Goal: Information Seeking & Learning: Learn about a topic

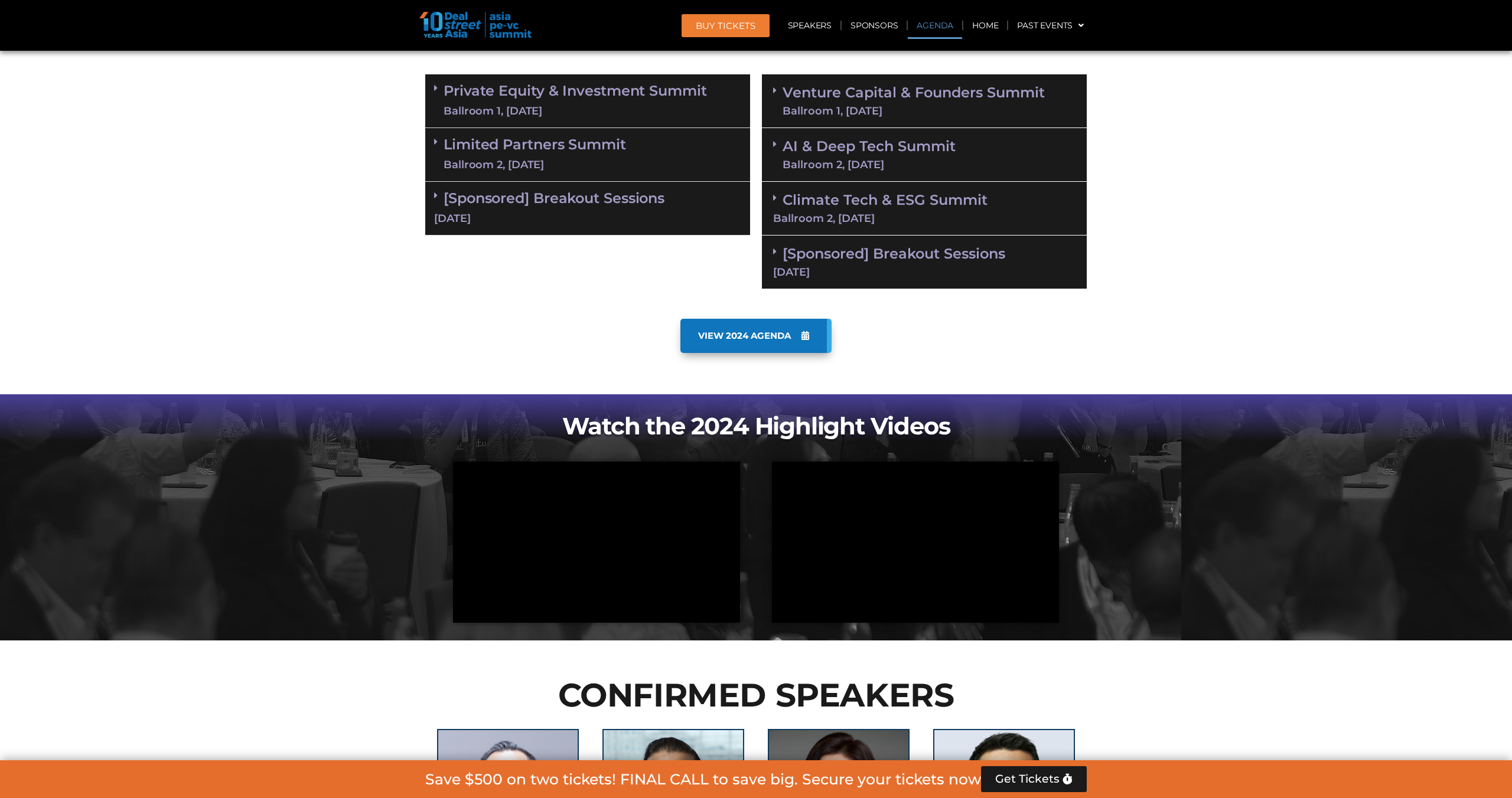
scroll to position [773, 0]
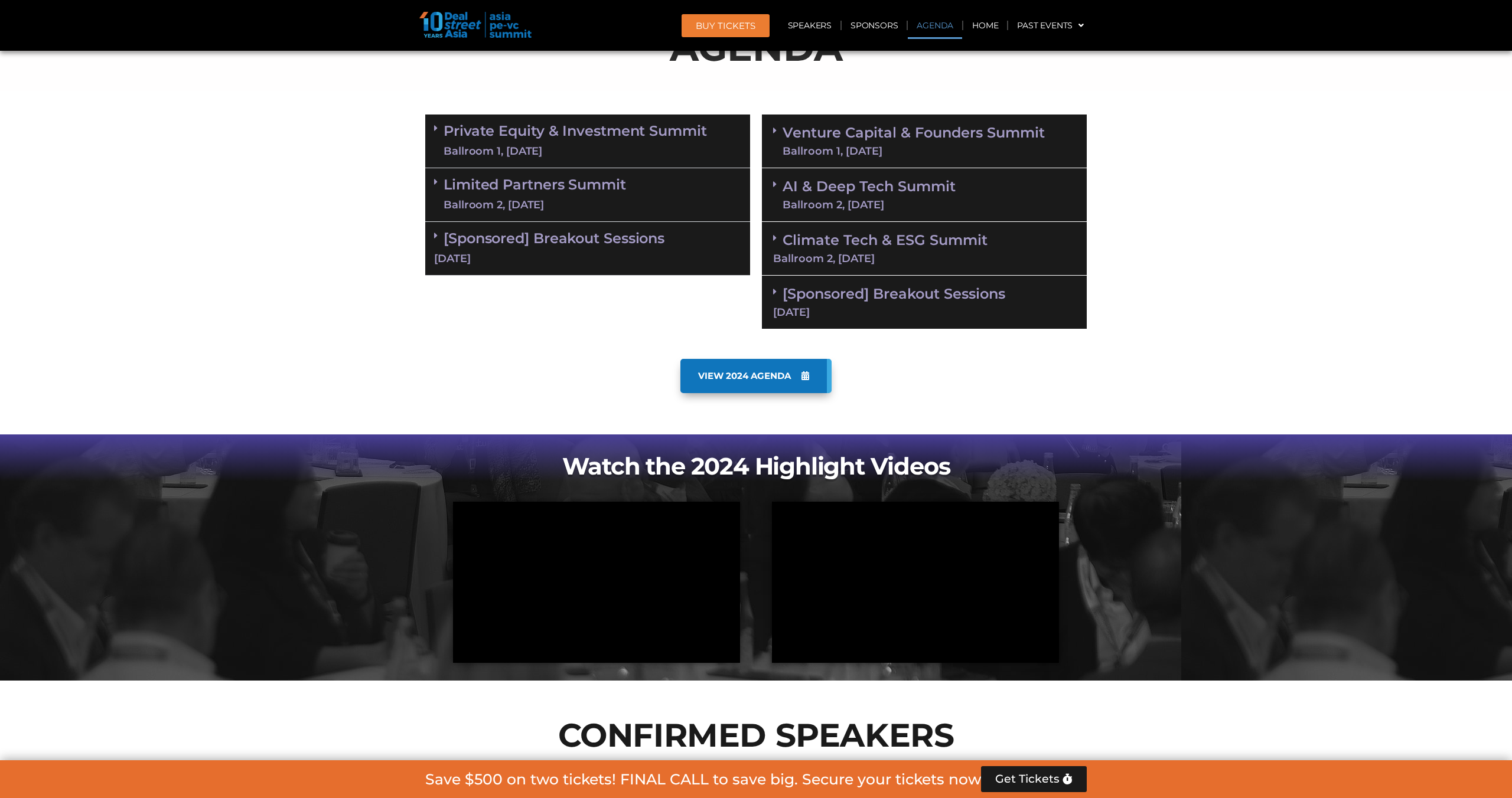
scroll to position [731, 0]
click at [566, 185] on link "Limited Partners Summit Ballroom 2, 10 Sept" at bounding box center [535, 194] width 183 height 35
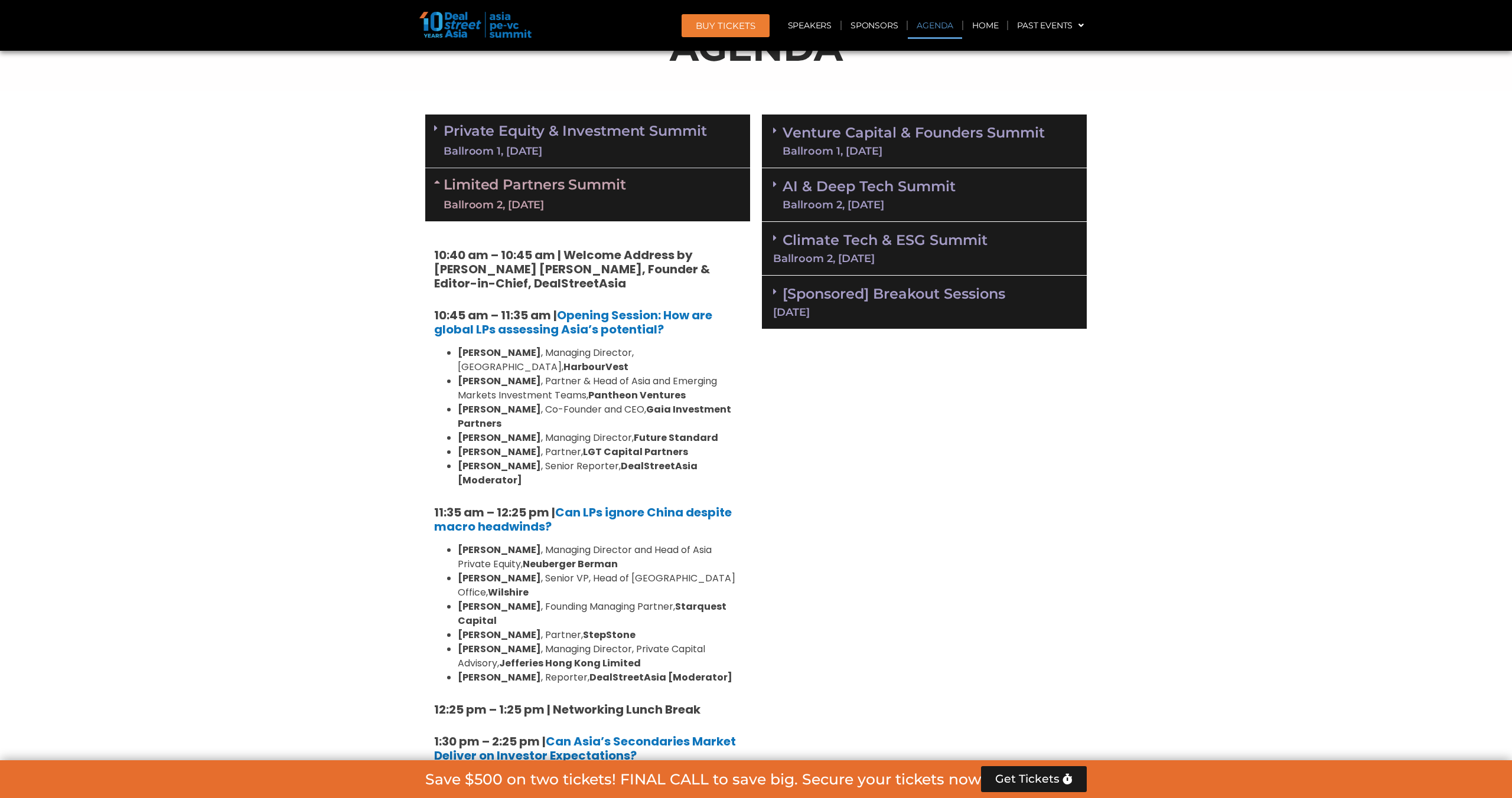
drag, startPoint x: 566, startPoint y: 178, endPoint x: 931, endPoint y: 163, distance: 365.3
click at [566, 178] on link "Limited Partners Summit Ballroom 2, 10 Sept" at bounding box center [535, 194] width 183 height 35
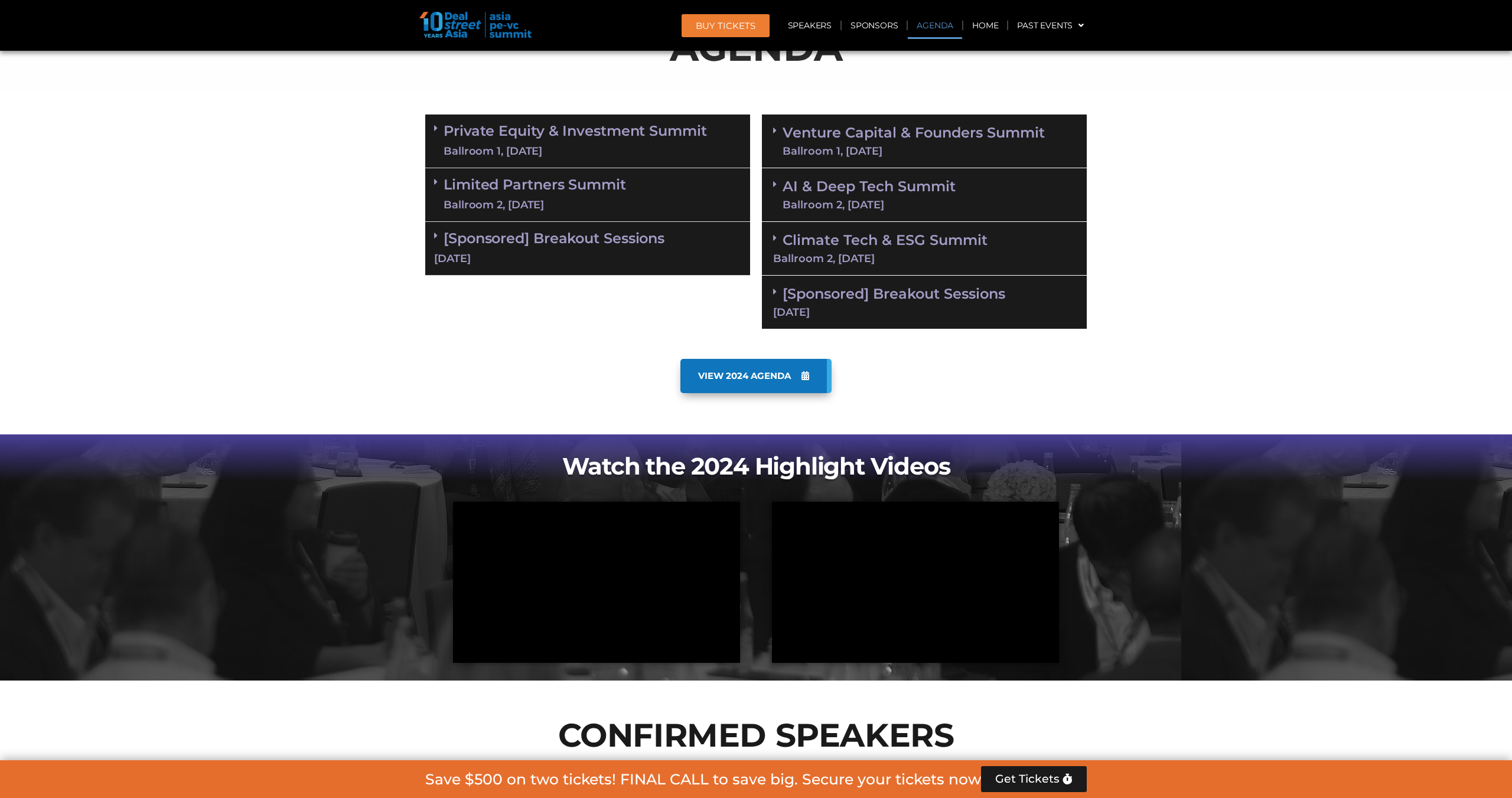
click at [921, 179] on link "AI & Deep Tech Summit Ballroom 2, 11 Sept" at bounding box center [869, 195] width 173 height 31
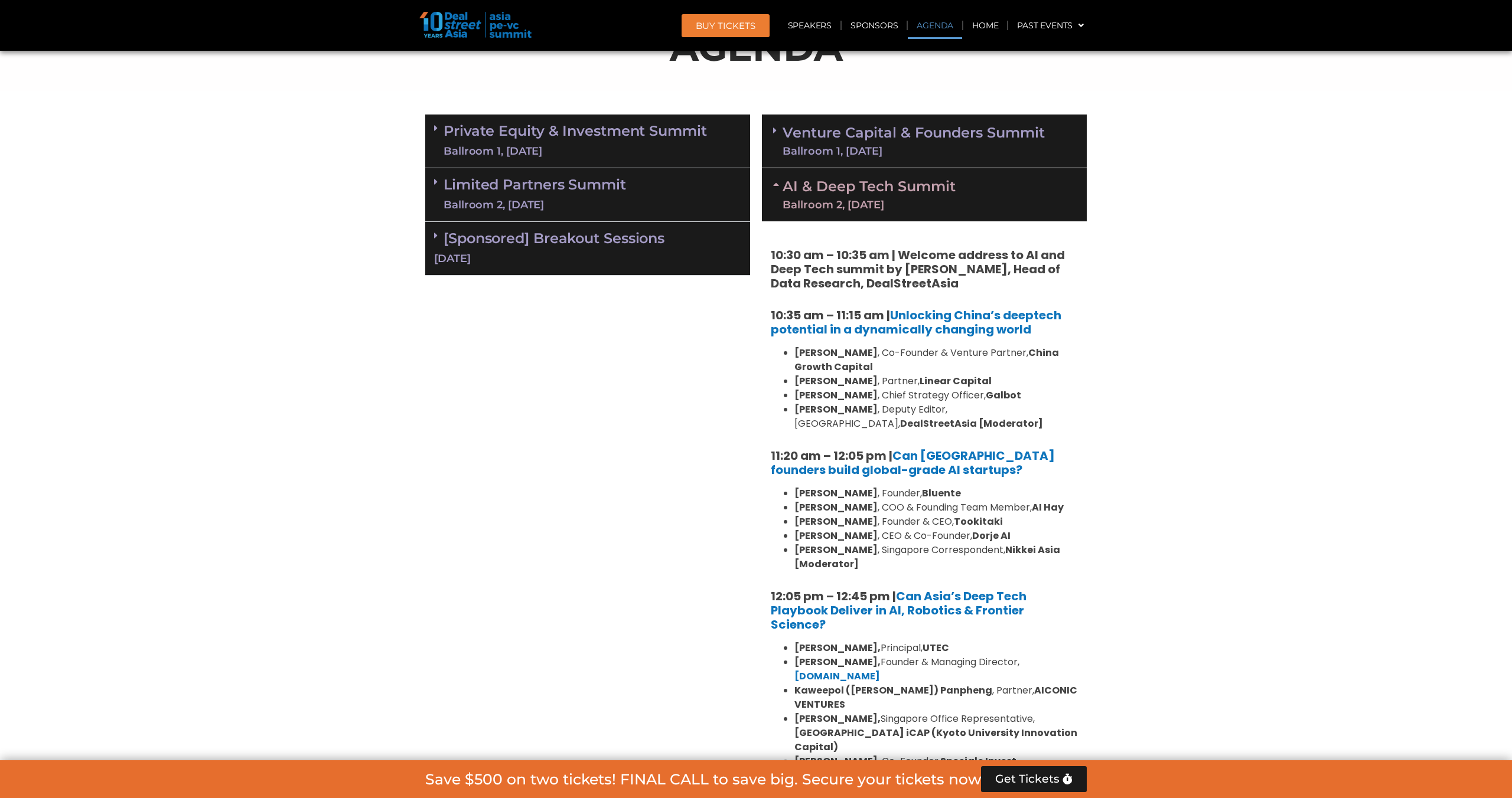
click at [921, 179] on link "AI & Deep Tech Summit Ballroom 2, 11 Sept" at bounding box center [869, 195] width 173 height 31
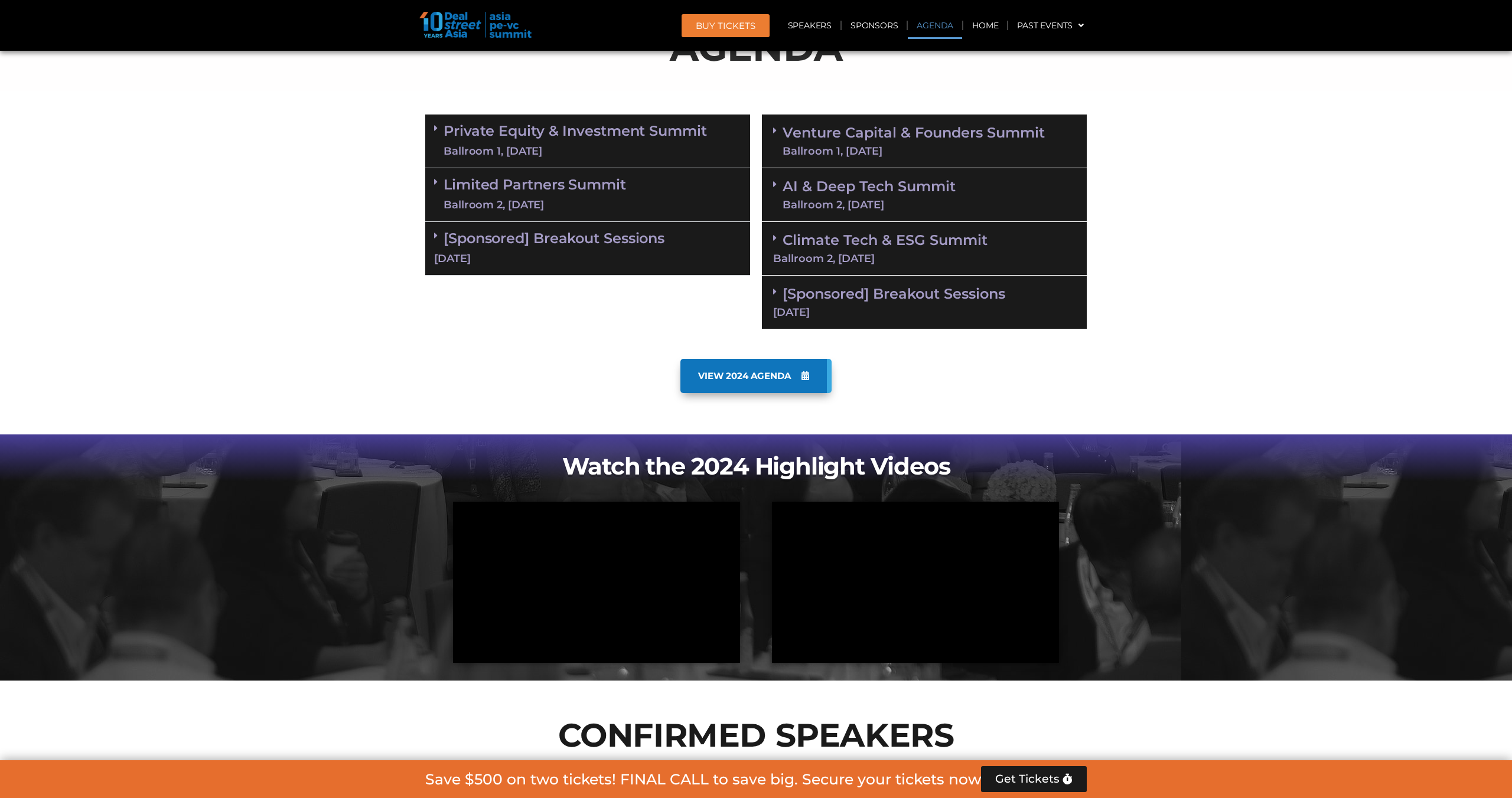
click at [873, 142] on link "Venture Capital & Founders​ Summit Ballroom 1, 11 Sept" at bounding box center [913, 141] width 262 height 31
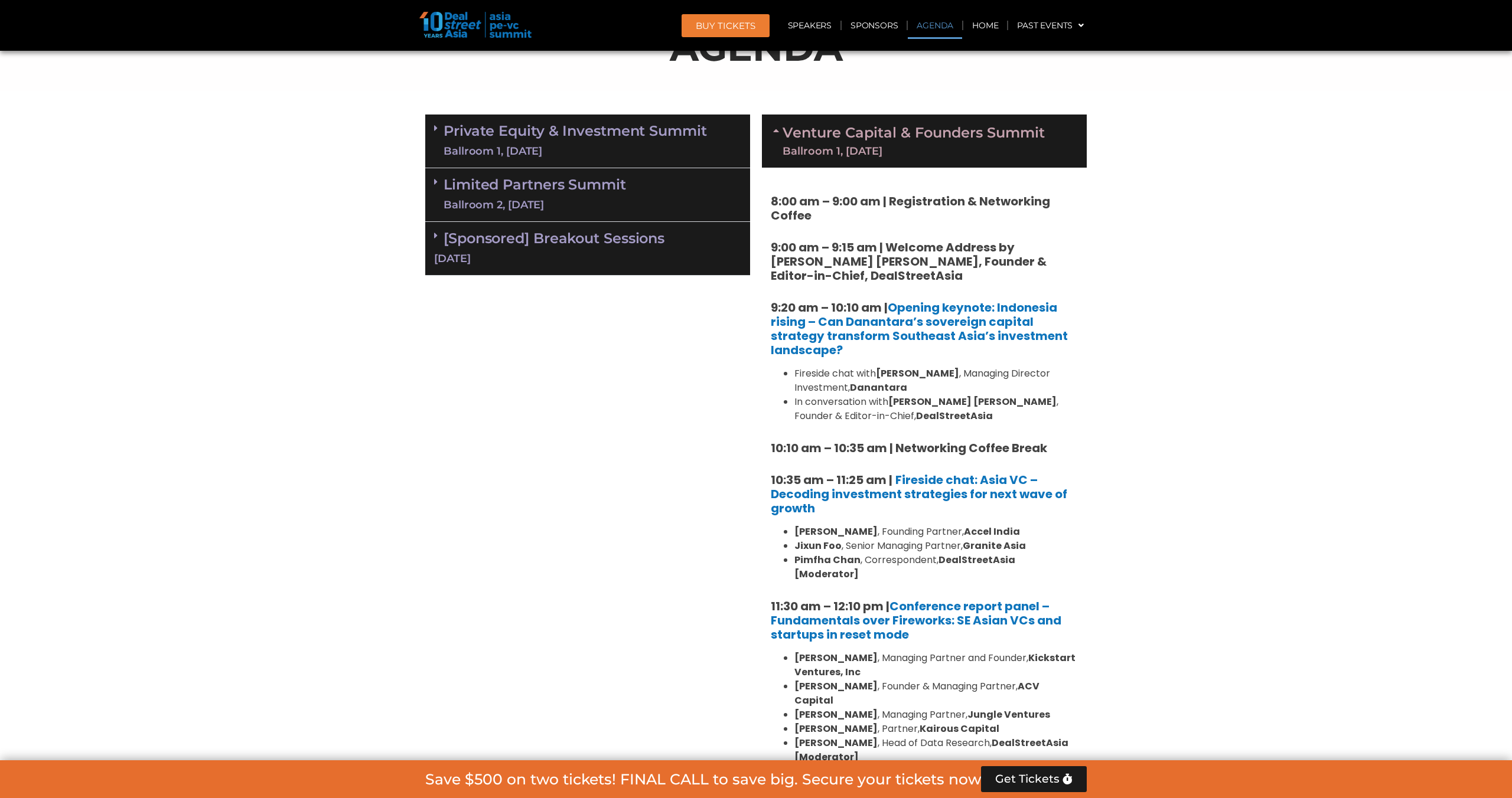
click at [873, 142] on link "Venture Capital & Founders​ Summit Ballroom 1, 11 Sept" at bounding box center [913, 141] width 262 height 31
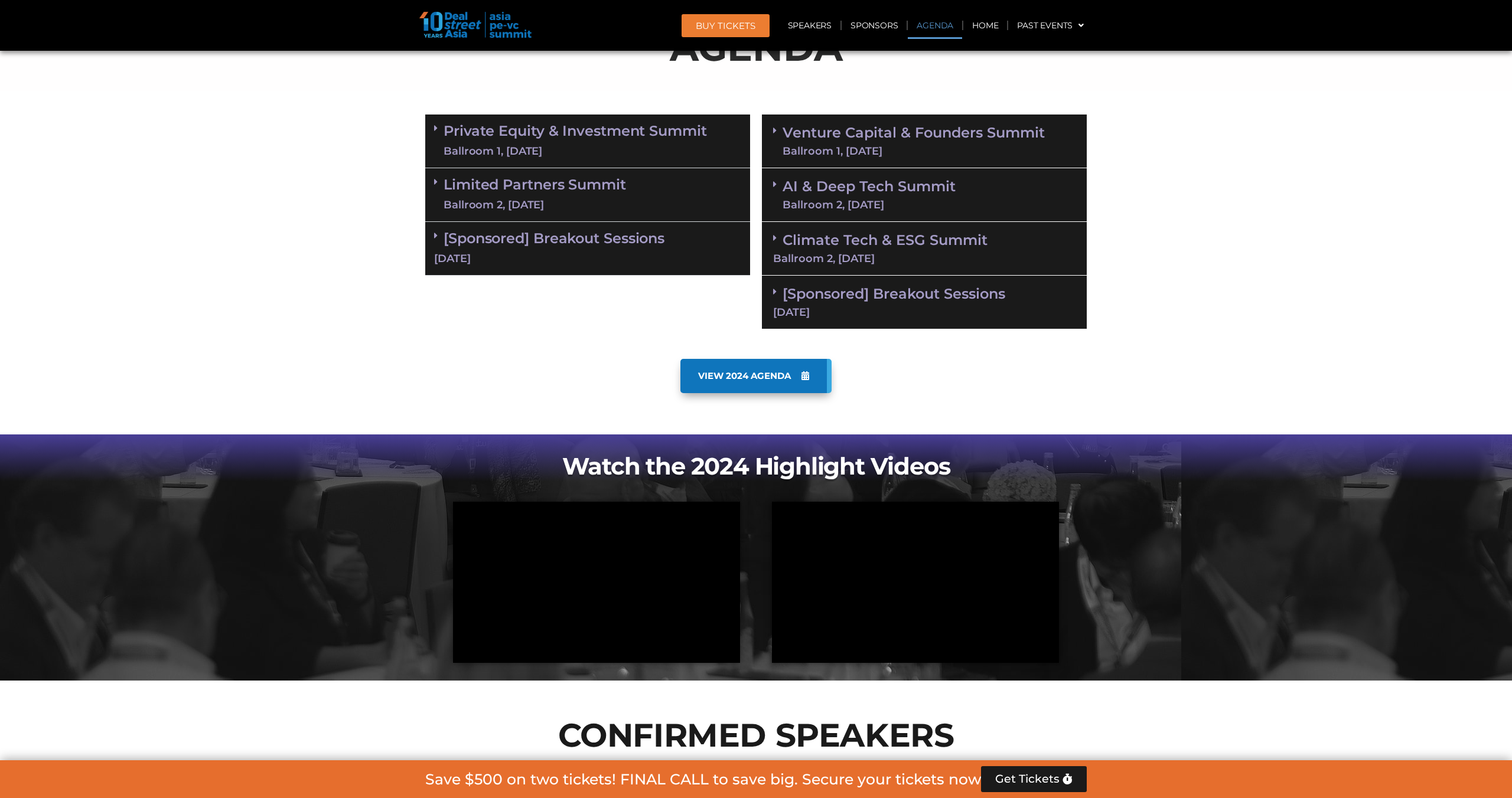
click at [536, 138] on link "Private Equity & Investment Summit Ballroom 1, 10 Sept" at bounding box center [575, 140] width 264 height 35
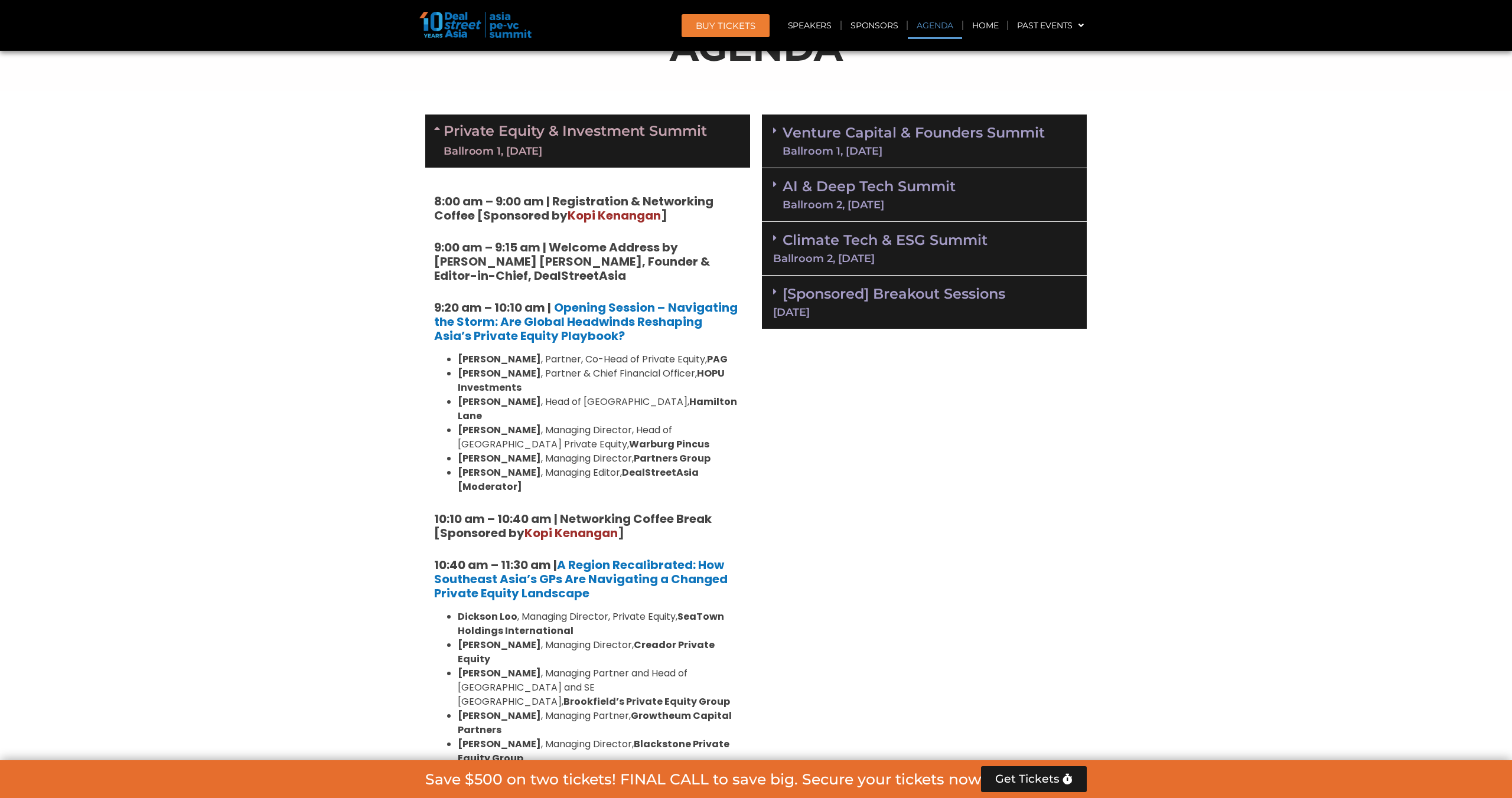
click at [536, 138] on link "Private Equity & Investment Summit Ballroom 1, 10 Sept" at bounding box center [575, 140] width 264 height 35
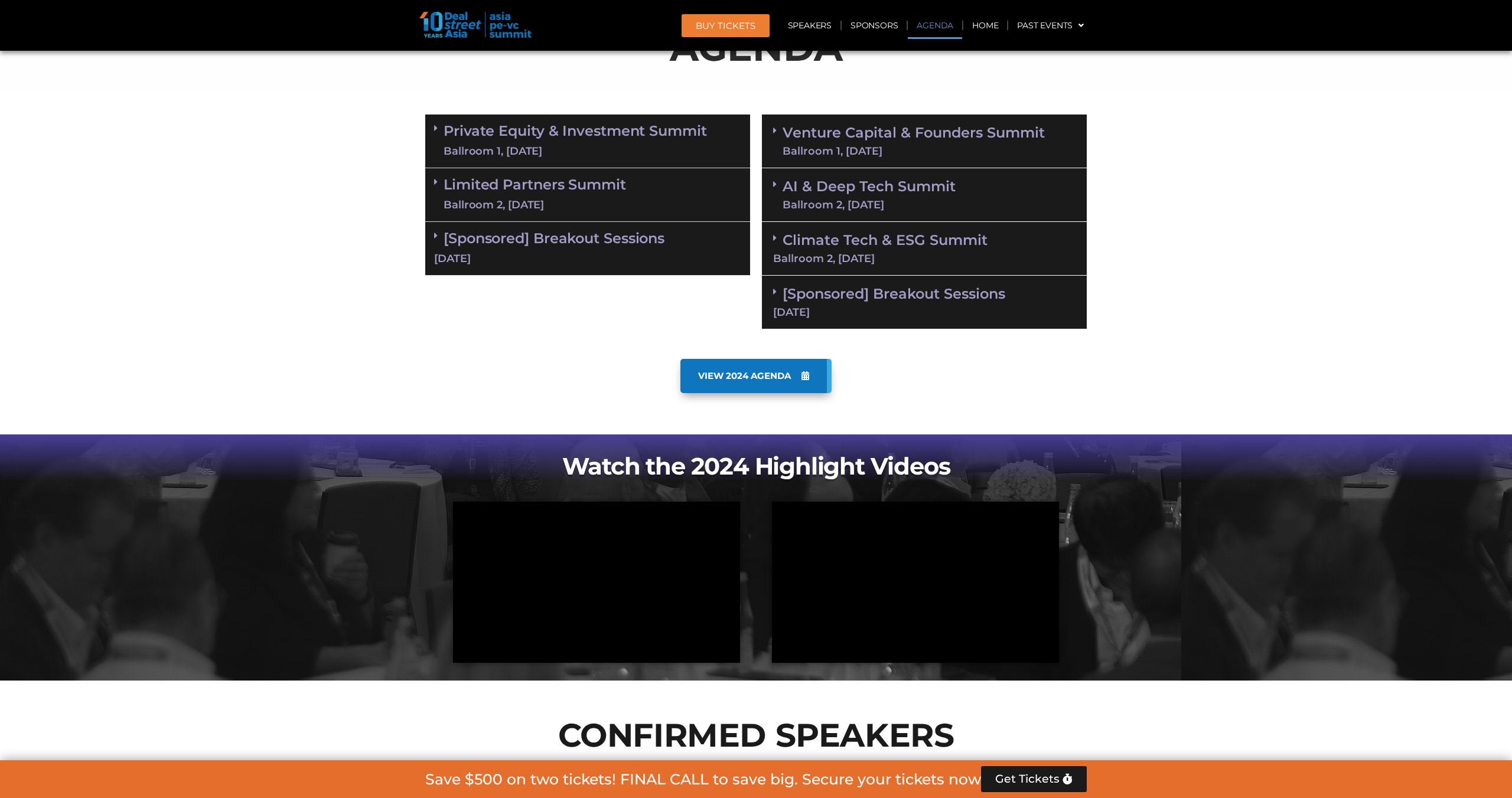
click at [520, 237] on link "[Sponsored] Breakout Sessions 10 Sept" at bounding box center [587, 247] width 307 height 37
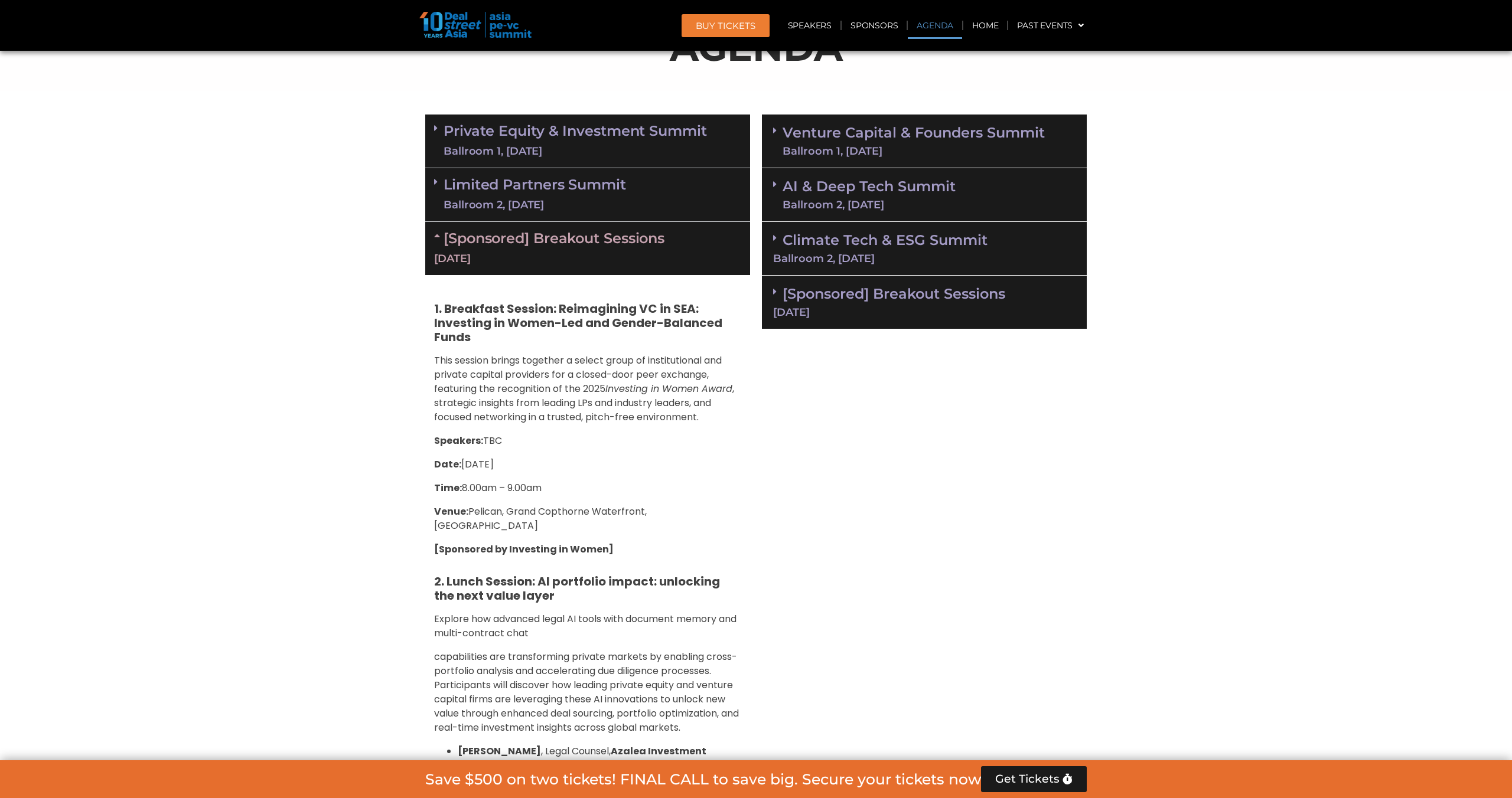
click at [520, 237] on link "[Sponsored] Breakout Sessions 10 Sept" at bounding box center [587, 247] width 307 height 37
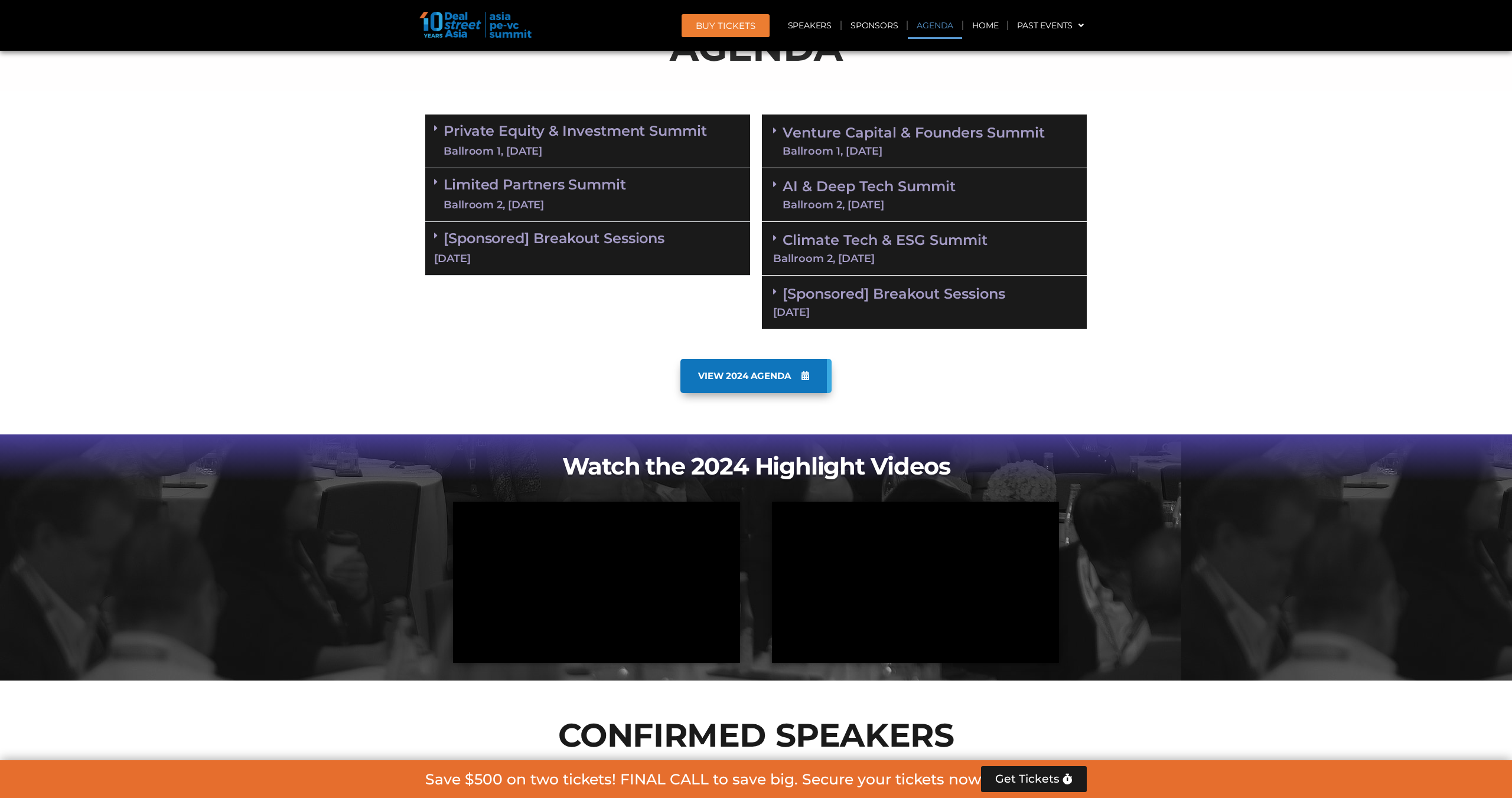
click at [544, 204] on div "Ballroom 2, [DATE]" at bounding box center [535, 205] width 183 height 15
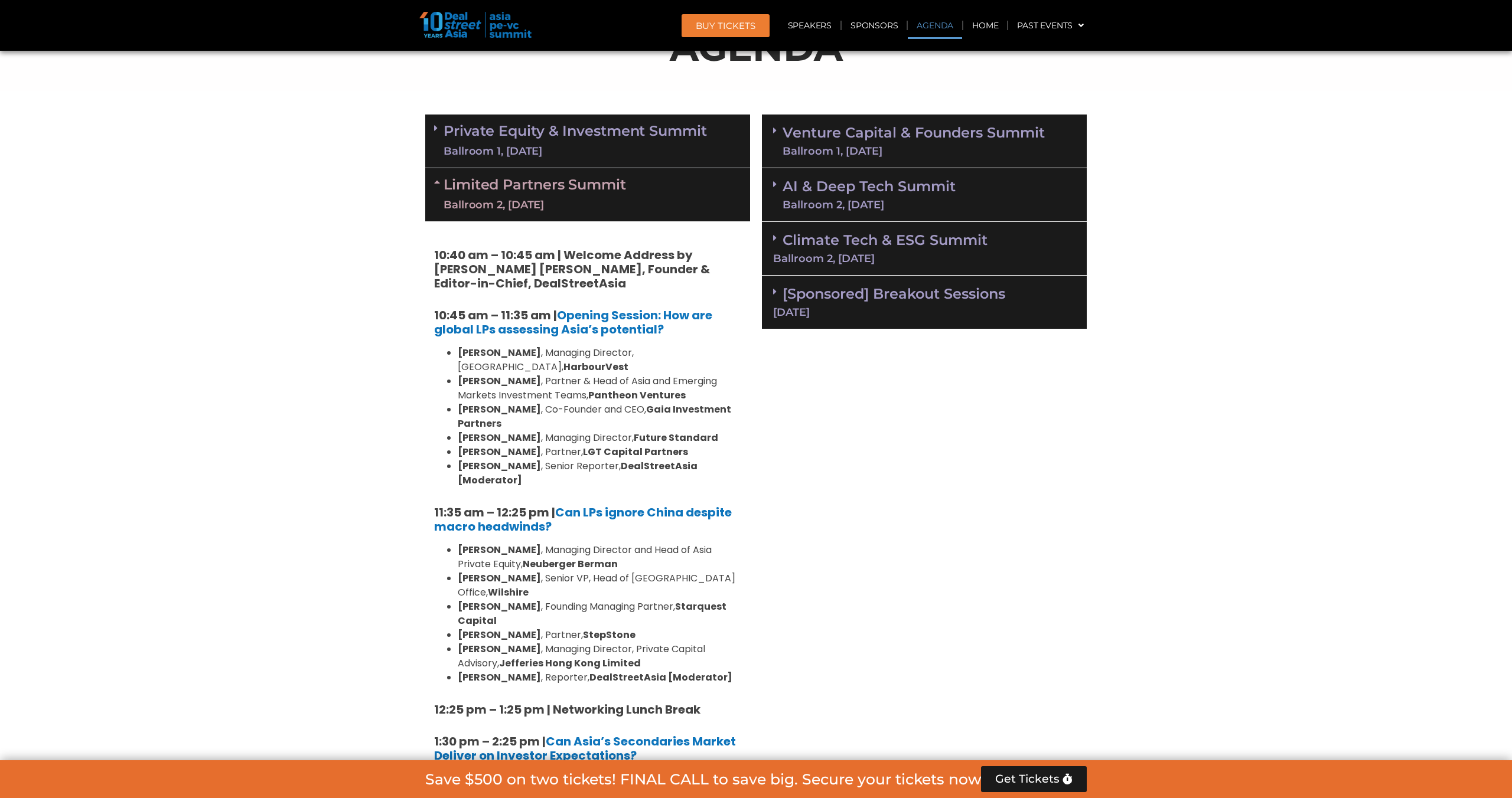
click at [544, 204] on div "Ballroom 2, [DATE]" at bounding box center [535, 205] width 183 height 15
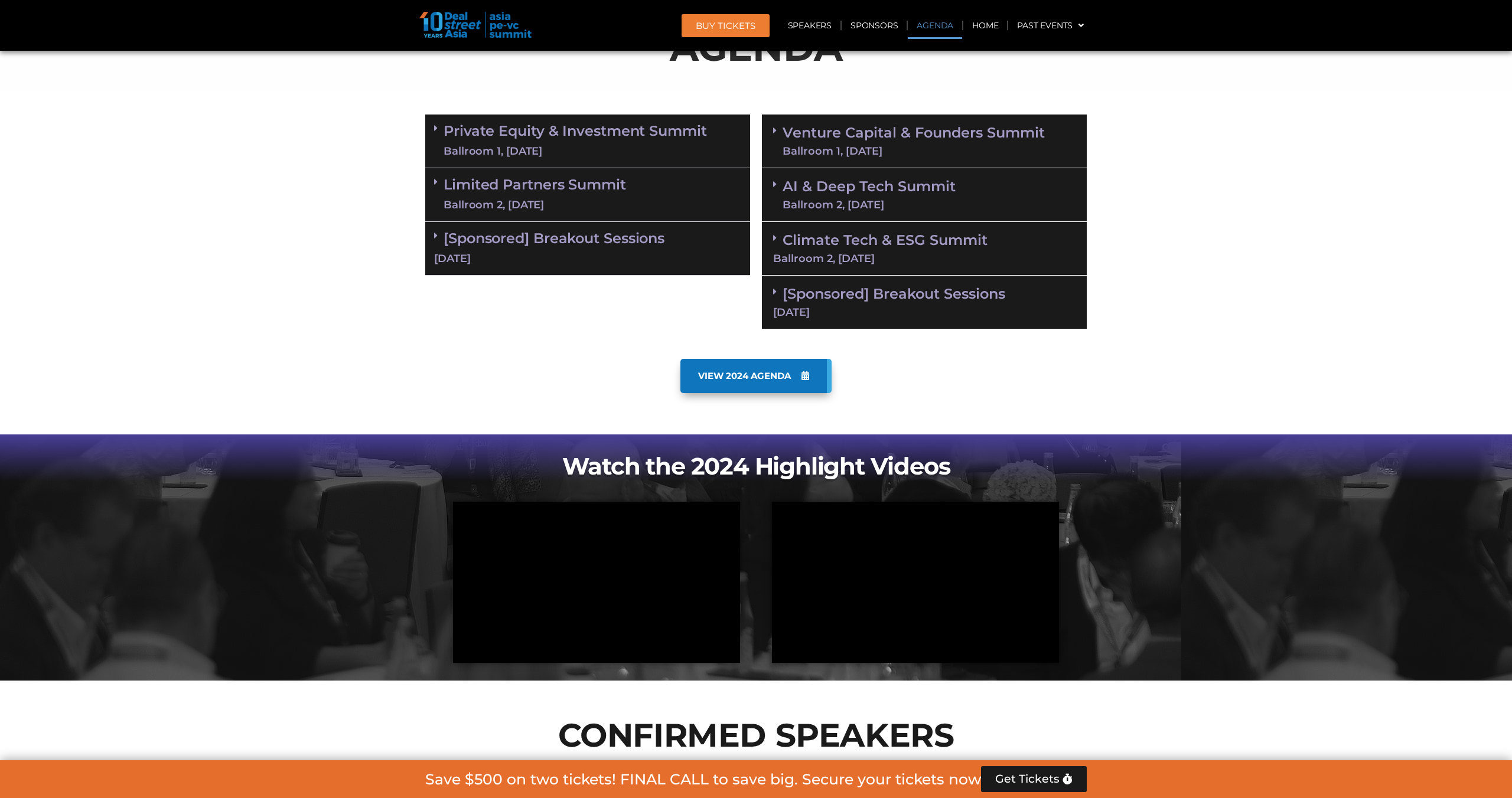
click at [542, 251] on div "[DATE]" at bounding box center [587, 258] width 307 height 15
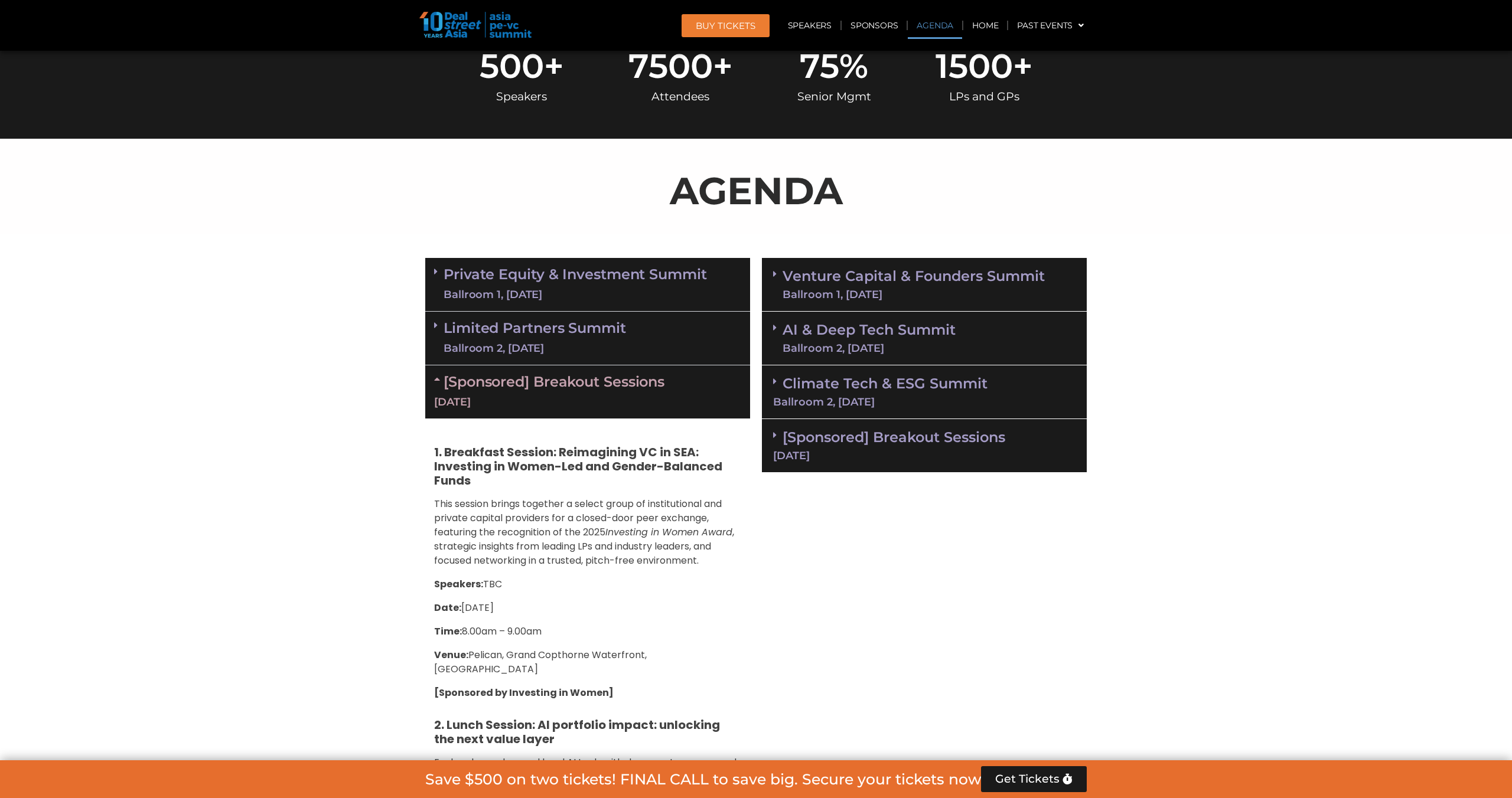
scroll to position [586, 0]
click at [545, 295] on div "Ballroom 1, [DATE]" at bounding box center [575, 295] width 264 height 15
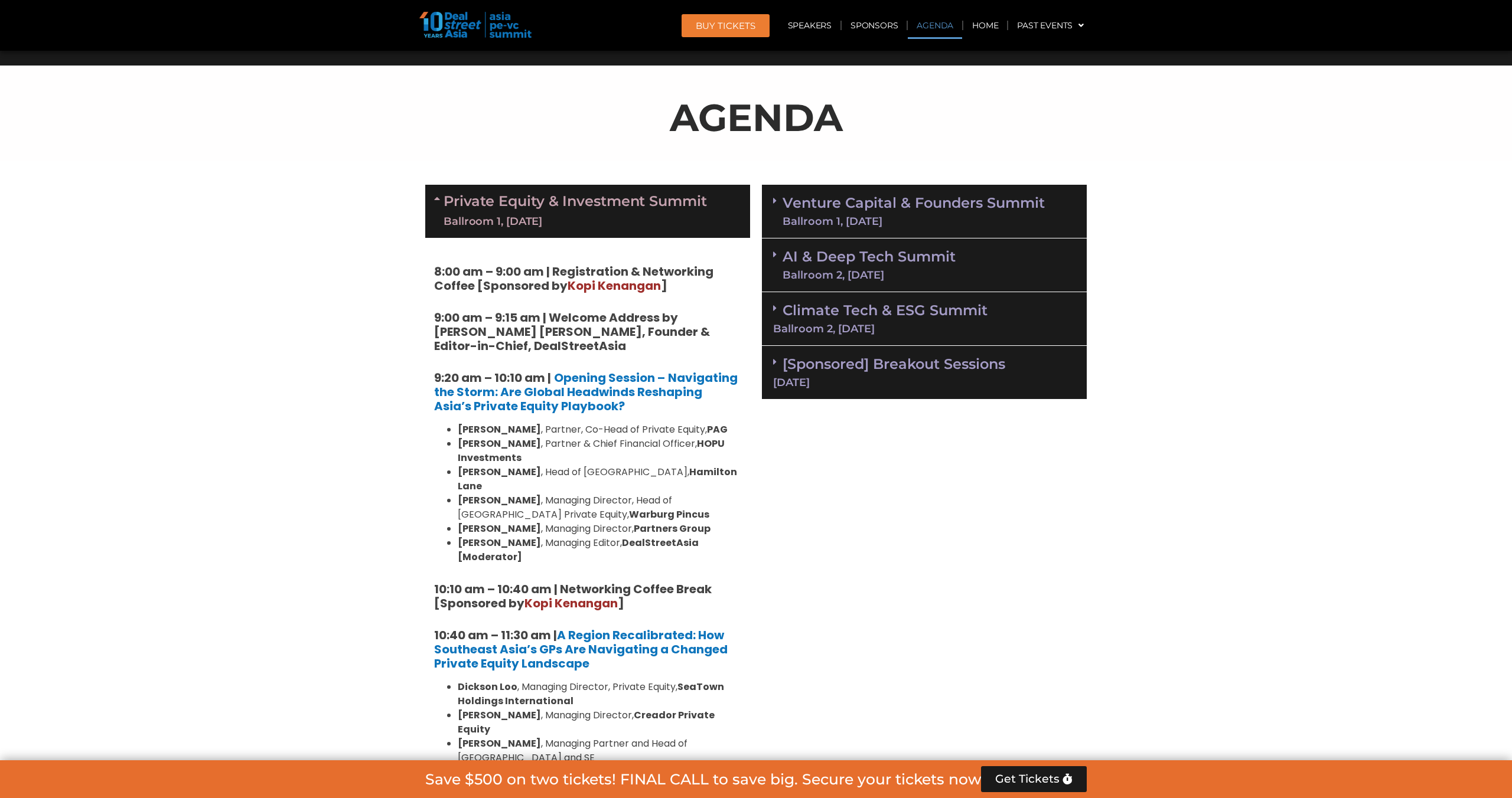
scroll to position [543, 0]
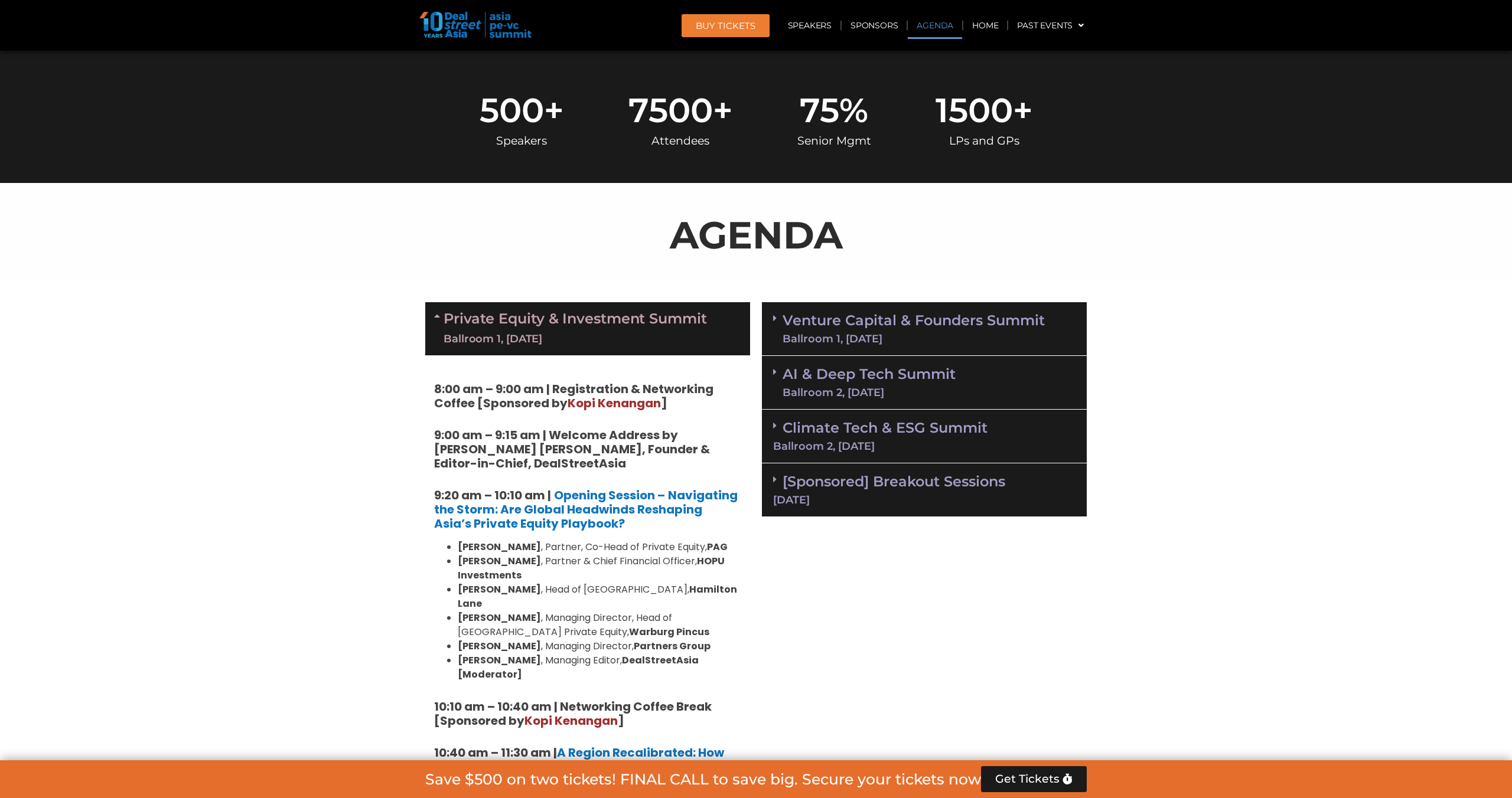
click at [884, 323] on link "Venture Capital & Founders​ Summit Ballroom 1, 11 Sept" at bounding box center [913, 329] width 262 height 31
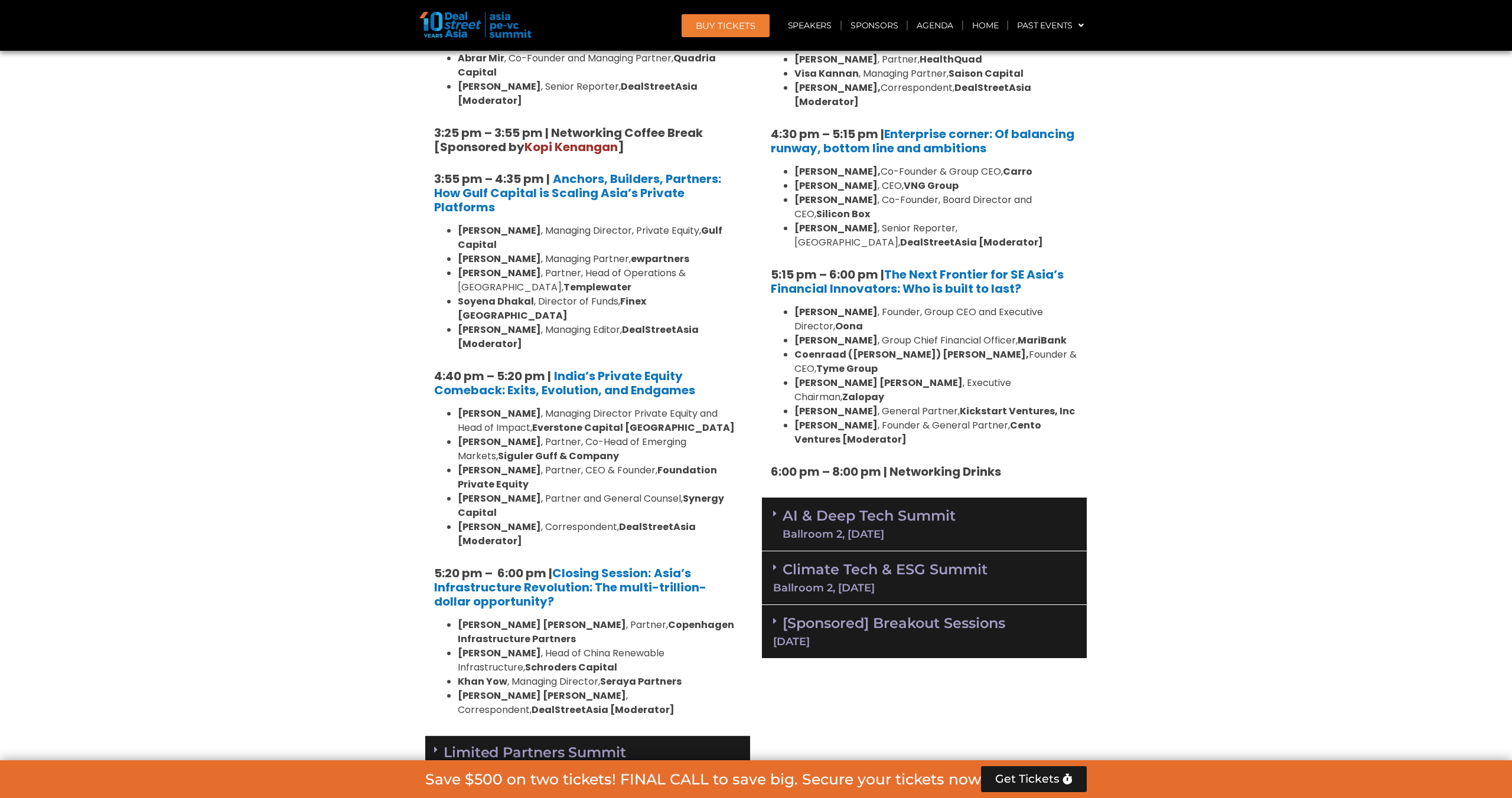
click at [866, 497] on div "AI & Deep Tech Summit Ballroom 2, 11 Sept" at bounding box center [924, 524] width 325 height 54
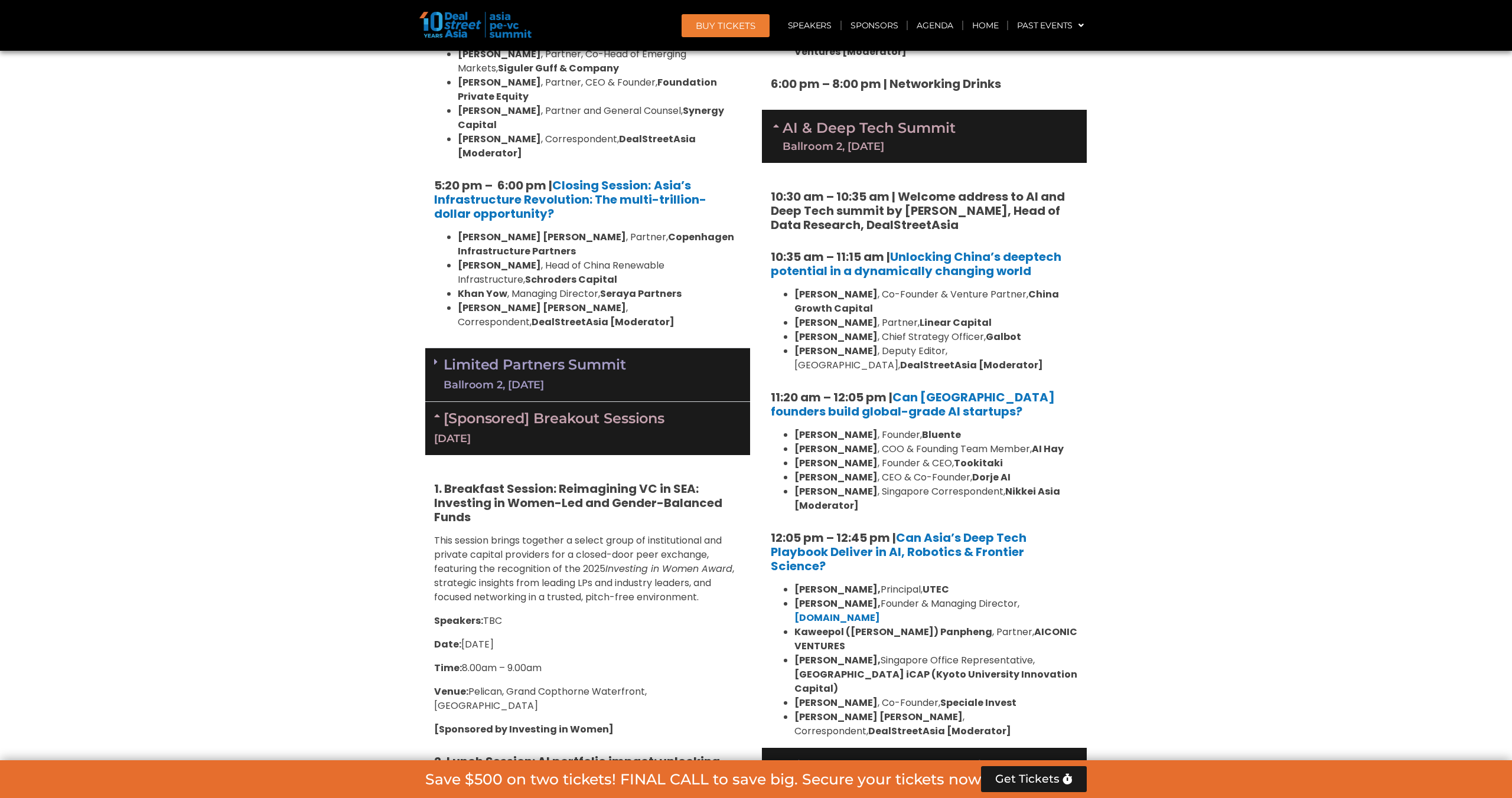
scroll to position [2538, 0]
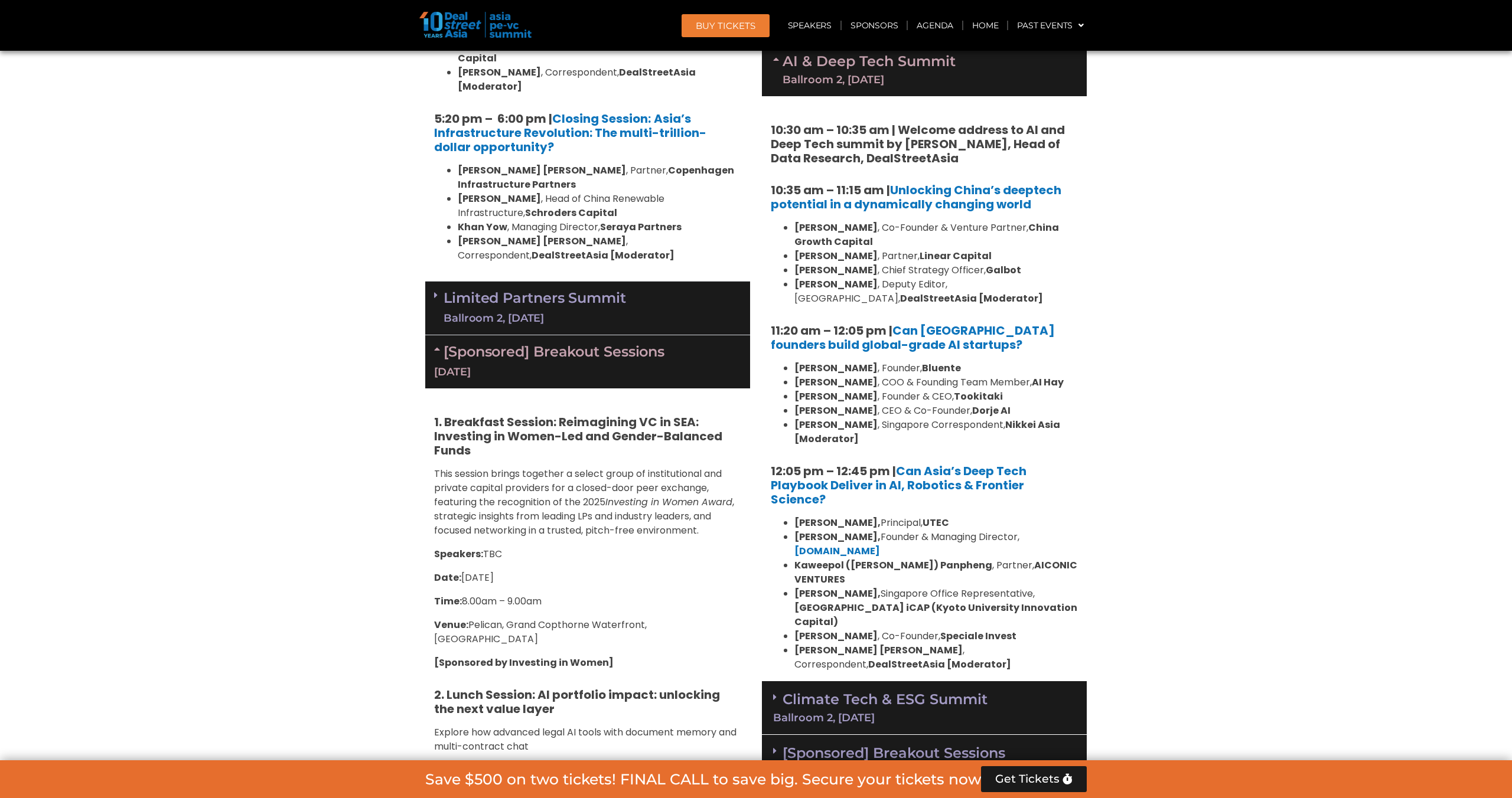
drag, startPoint x: 637, startPoint y: 128, endPoint x: 650, endPoint y: 179, distance: 52.6
click at [637, 281] on div "Limited Partners Summit Ballroom 2, 10 Sept" at bounding box center [587, 308] width 325 height 54
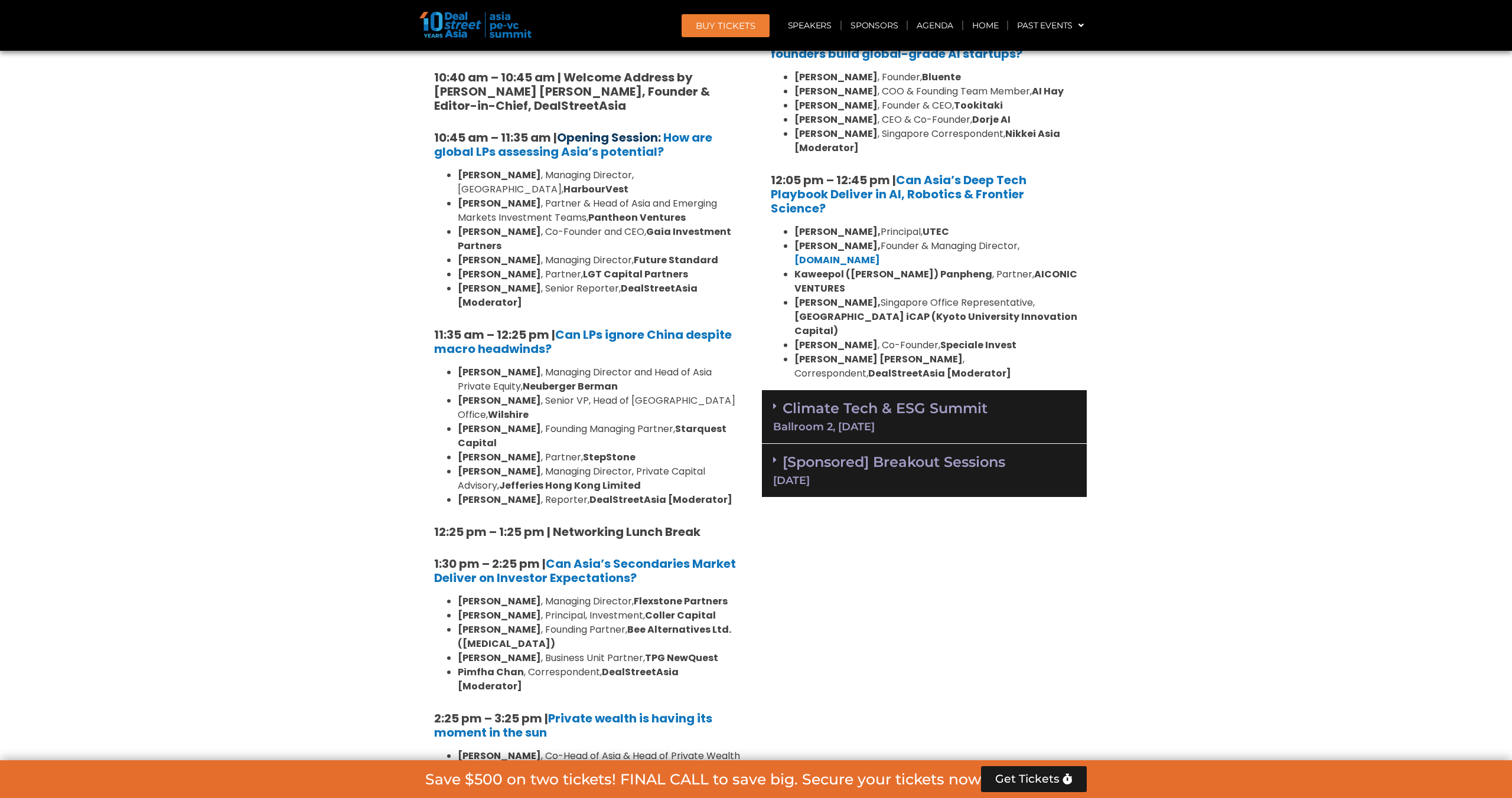
scroll to position [2961, 0]
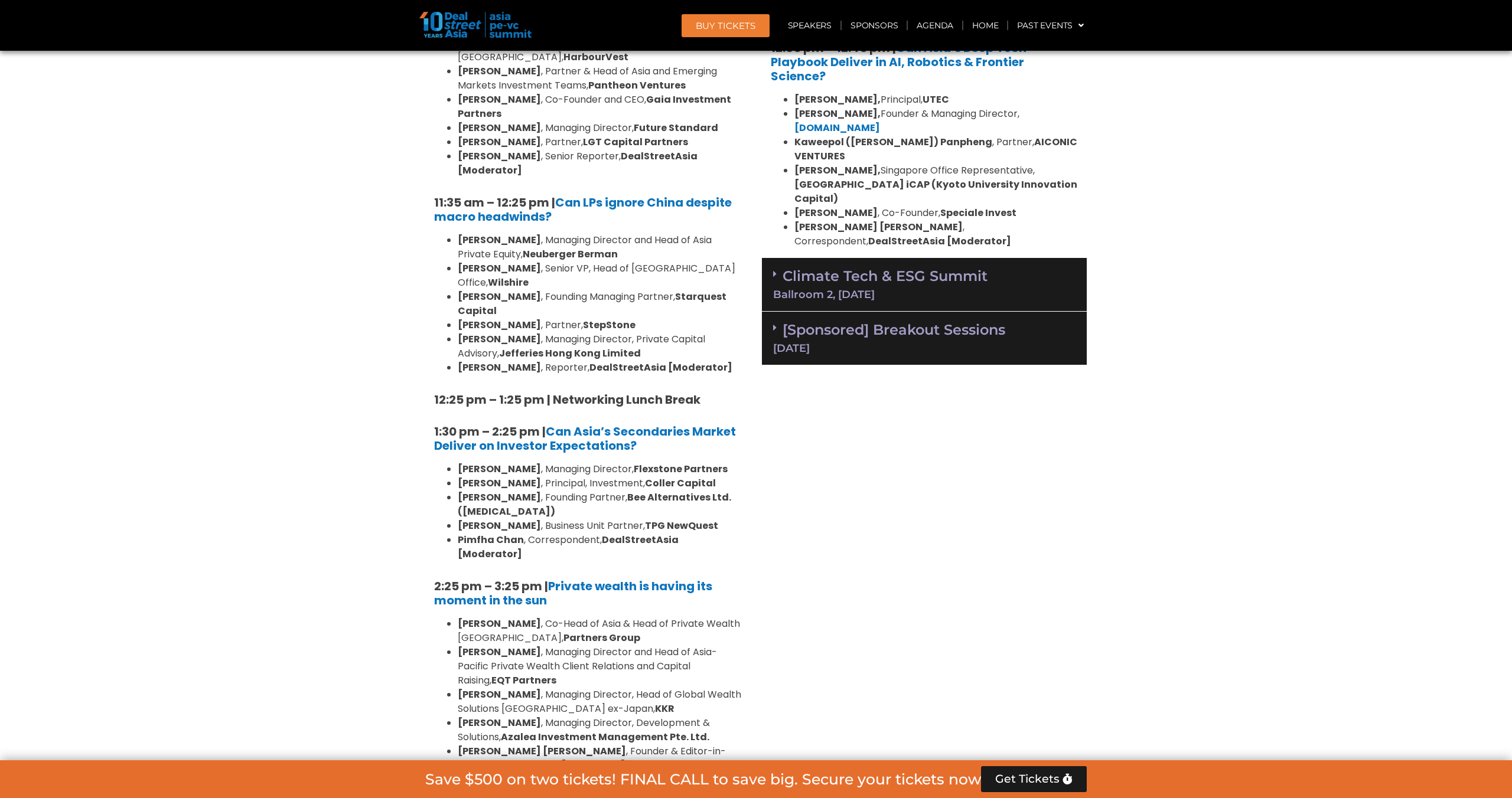
click at [871, 267] on link "Climate Tech & ESG Summit Ballroom 2, 11 Sept" at bounding box center [925, 283] width 303 height 33
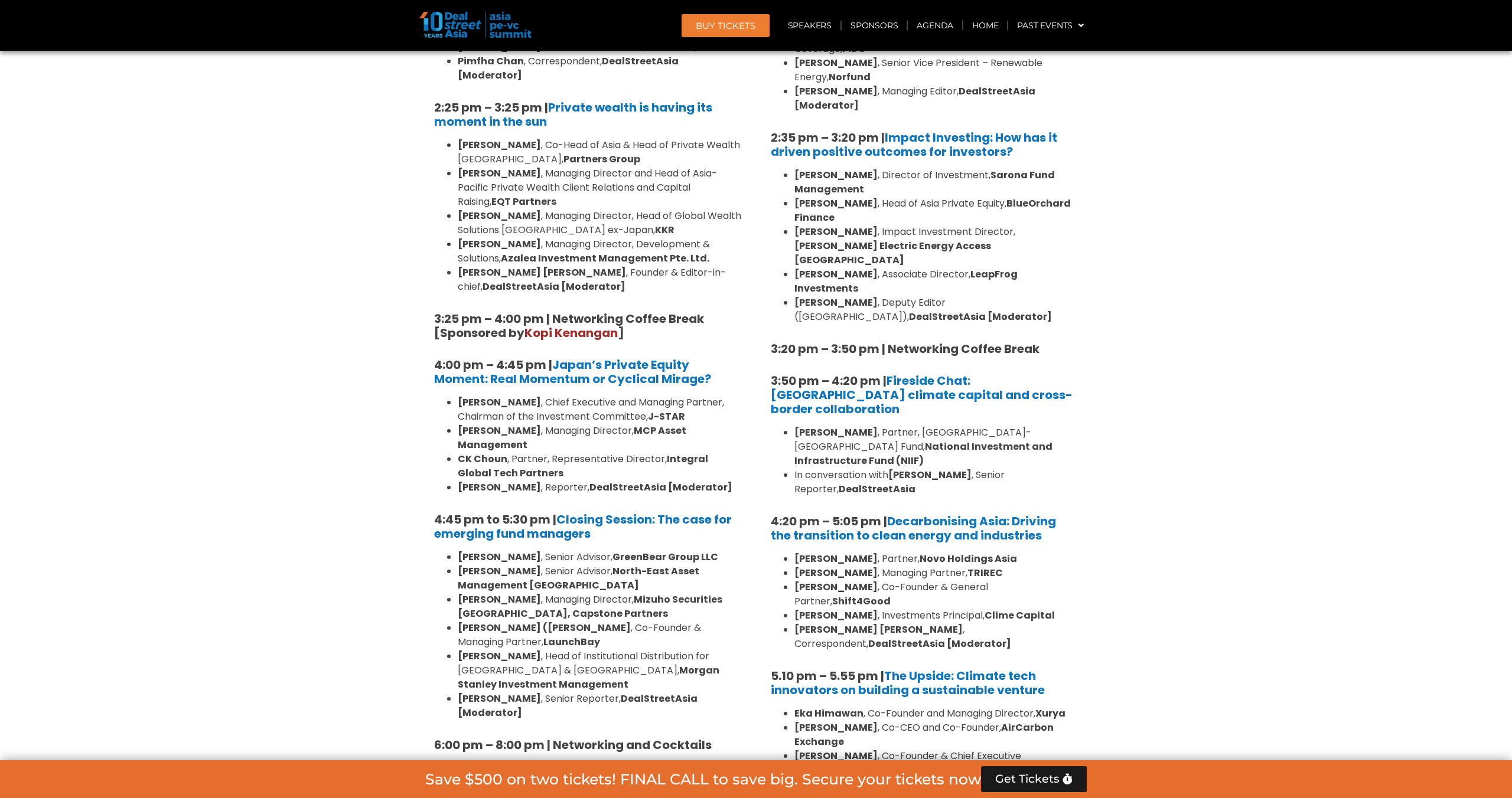
scroll to position [3638, 0]
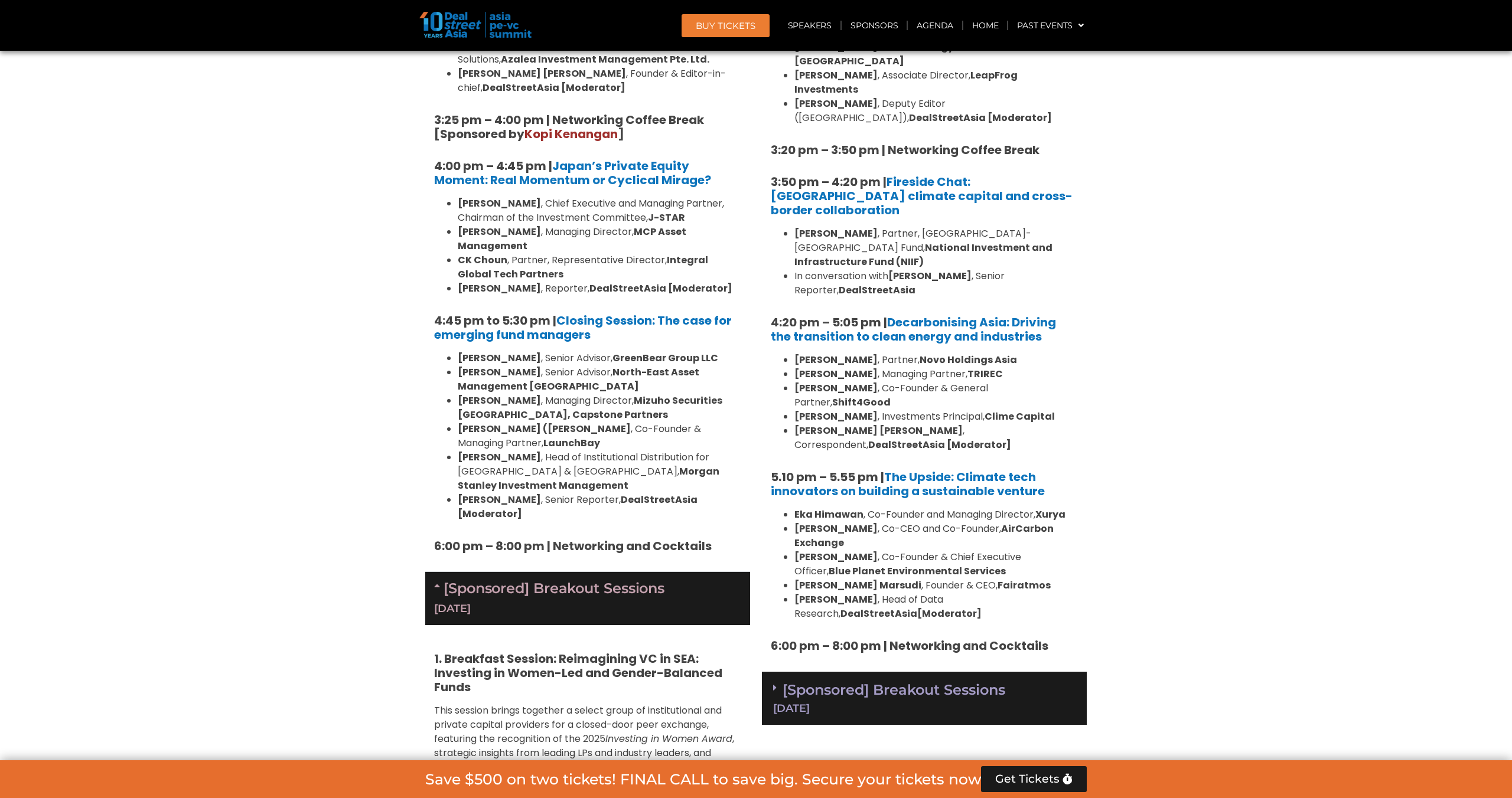
click at [807, 681] on link "[Sponsored] Breakout Sessions 11 Sept" at bounding box center [925, 697] width 303 height 33
click at [639, 579] on link "[Sponsored] Breakout Sessions 10 Sept" at bounding box center [587, 597] width 307 height 37
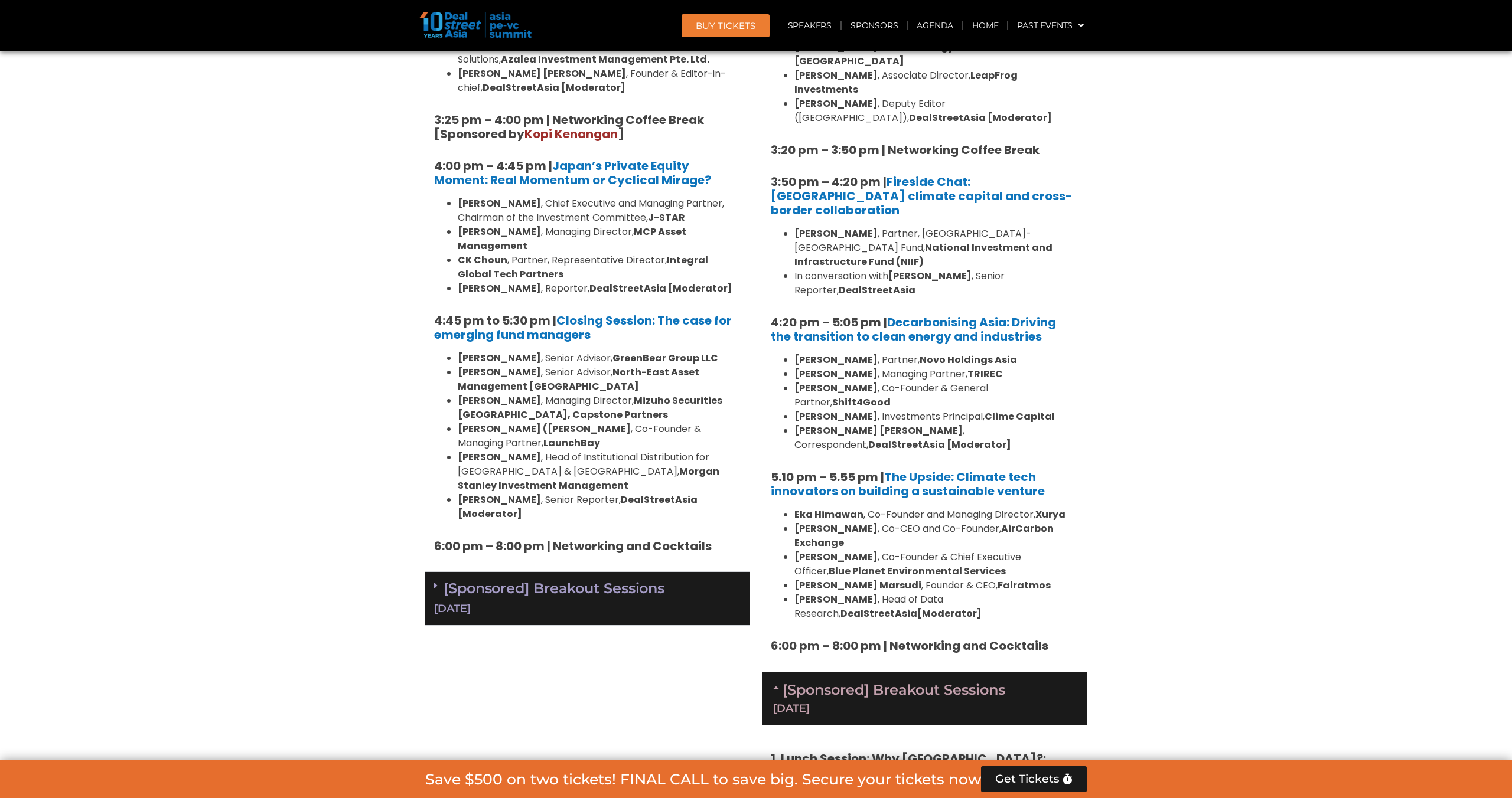
click at [651, 572] on div "[Sponsored] Breakout Sessions 10 Sept" at bounding box center [587, 599] width 325 height 54
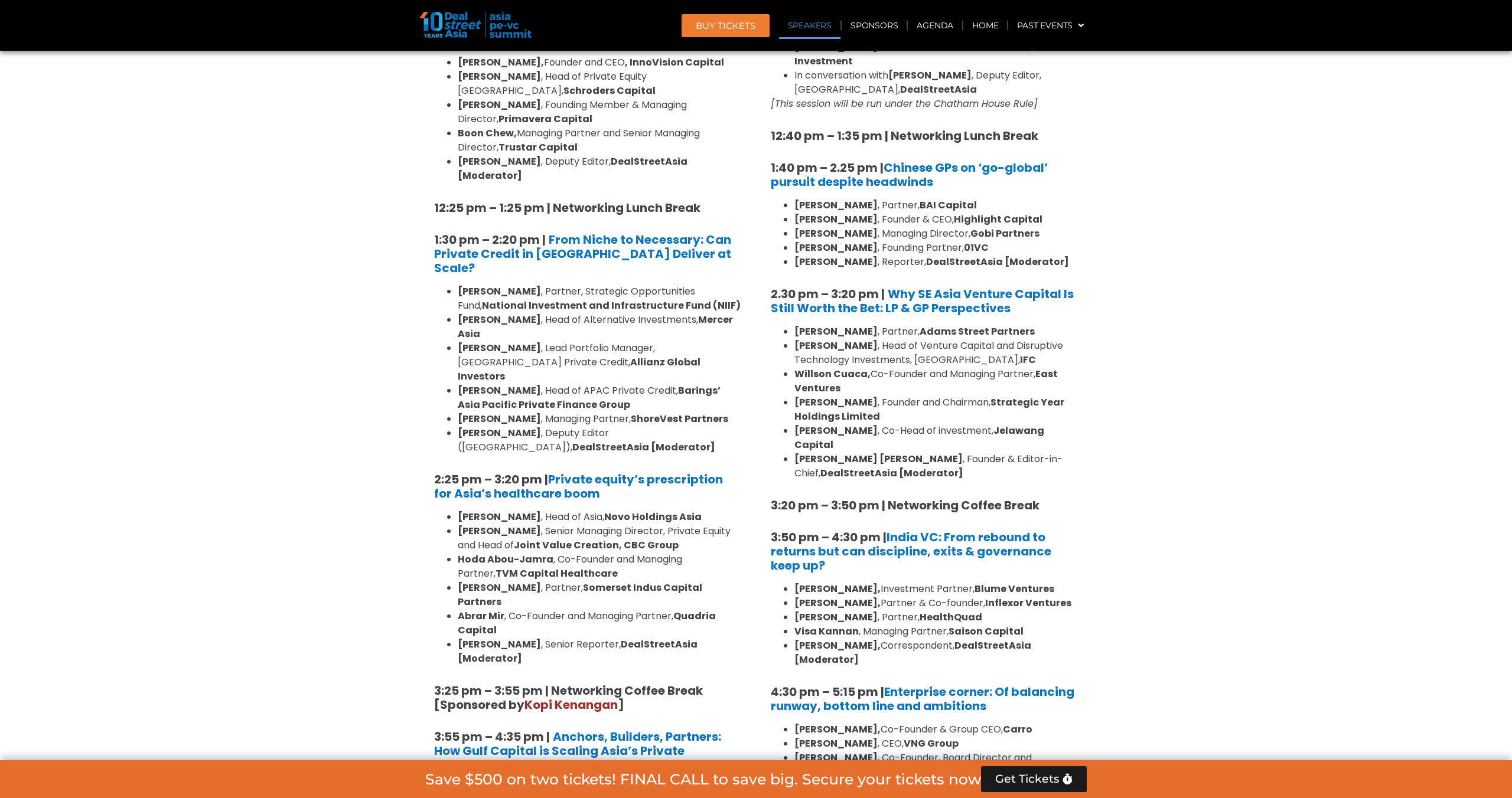
scroll to position [1642, 0]
